Goal: Navigation & Orientation: Find specific page/section

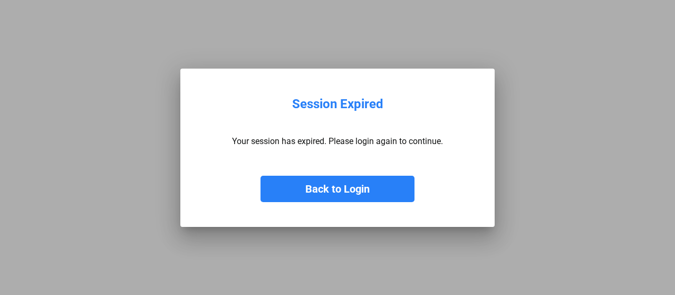
click at [355, 187] on button "Back to Login" at bounding box center [337, 188] width 154 height 26
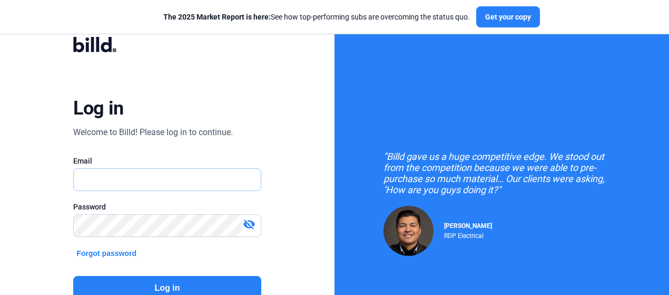
click at [160, 183] on input "text" at bounding box center [167, 180] width 187 height 22
click at [313, 73] on div "Log in Welcome to Billd! Please log in to continue. Email Password visibility_o…" at bounding box center [167, 189] width 335 height 379
click at [123, 181] on input "text" at bounding box center [161, 180] width 175 height 22
type input "[PERSON_NAME][EMAIL_ADDRESS][DOMAIN_NAME]"
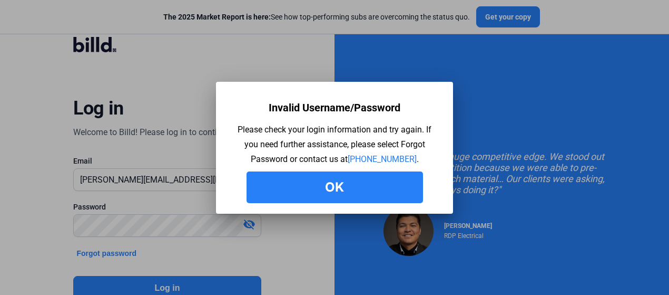
click at [349, 188] on button "Ok" at bounding box center [335, 187] width 177 height 32
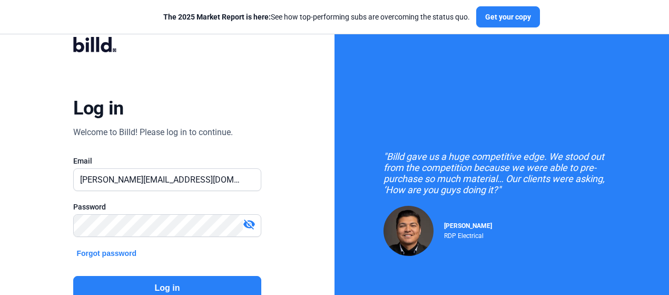
click at [248, 224] on mat-icon "visibility_off" at bounding box center [249, 224] width 13 height 13
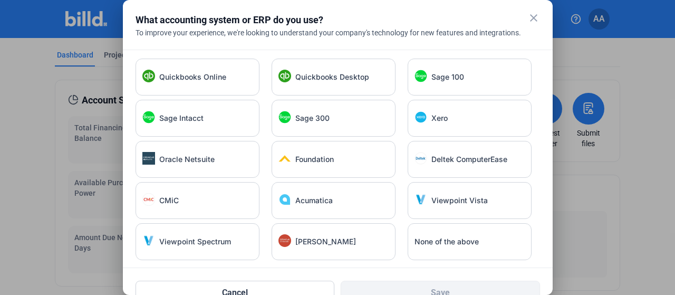
click at [529, 21] on mat-icon "close" at bounding box center [533, 18] width 13 height 13
